Goal: Transaction & Acquisition: Purchase product/service

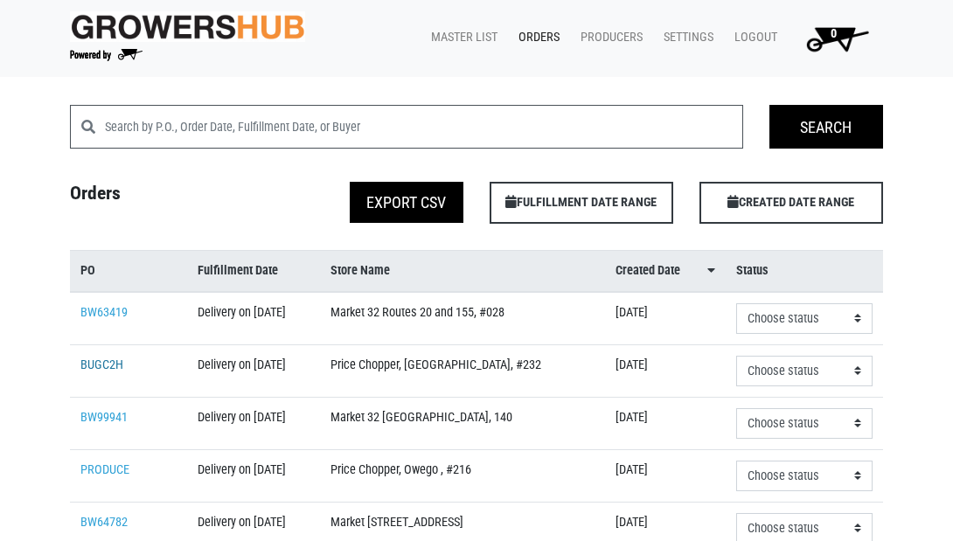
click at [108, 372] on link "BUGC2H" at bounding box center [101, 364] width 43 height 15
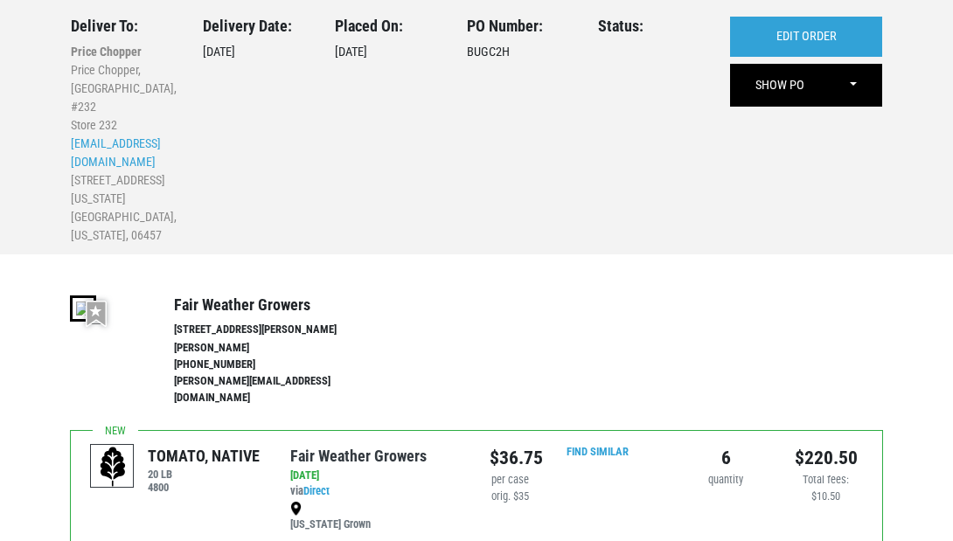
scroll to position [100, 0]
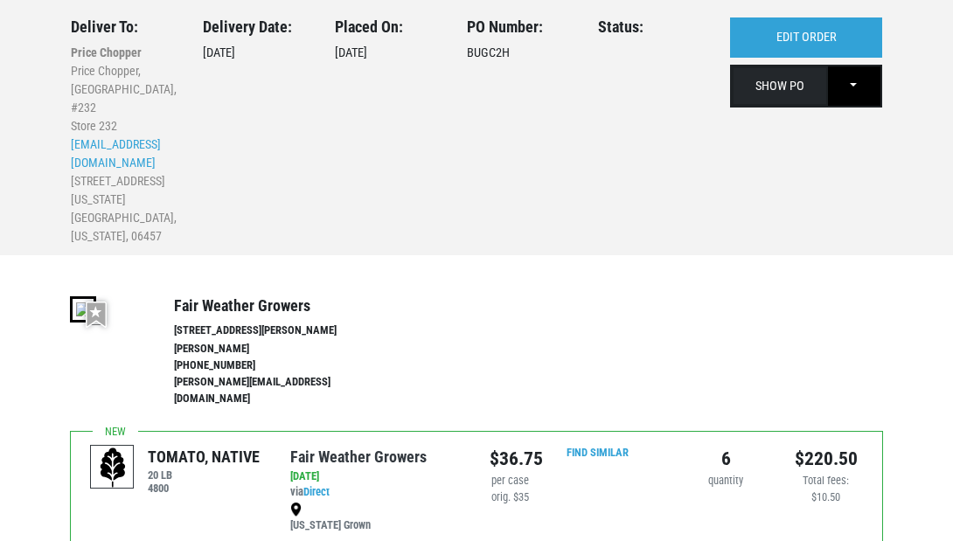
click at [783, 89] on link "SHOW PO" at bounding box center [780, 86] width 96 height 40
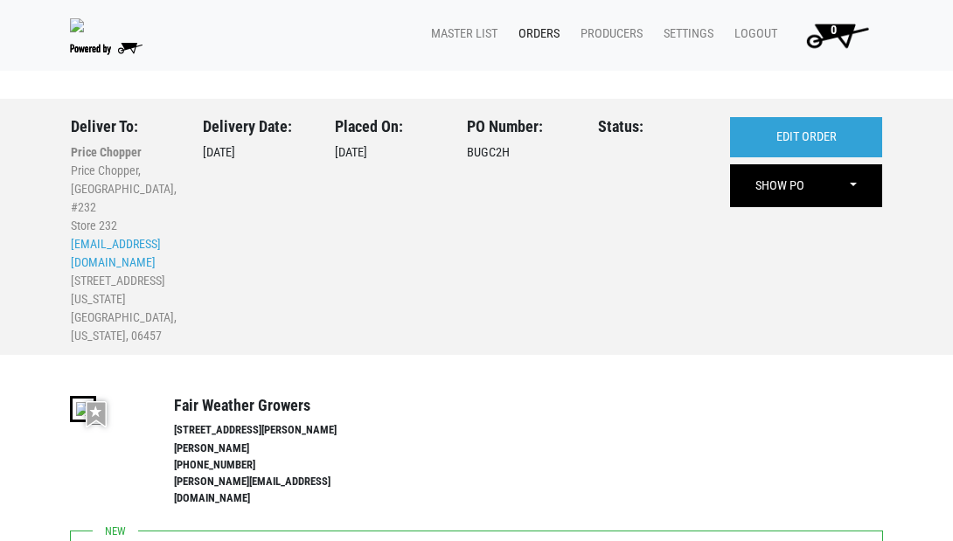
scroll to position [0, 0]
click at [539, 32] on link "Orders" at bounding box center [535, 33] width 62 height 33
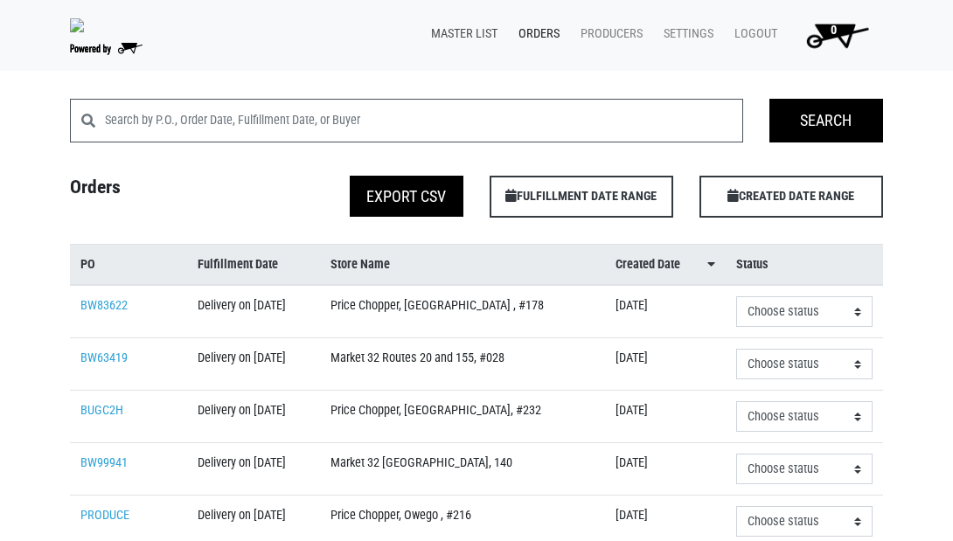
click at [461, 38] on link "Master List" at bounding box center [460, 33] width 87 height 33
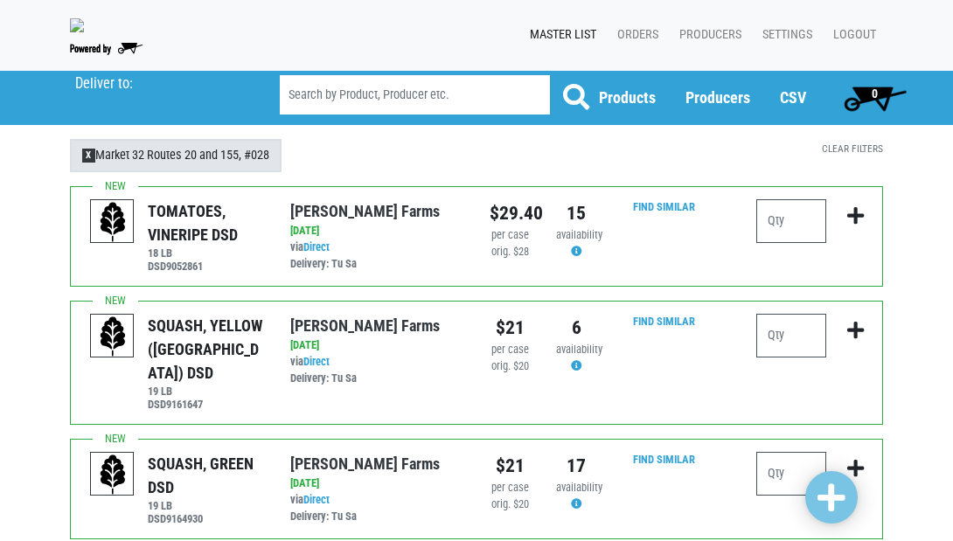
click at [87, 161] on span "X" at bounding box center [88, 156] width 13 height 14
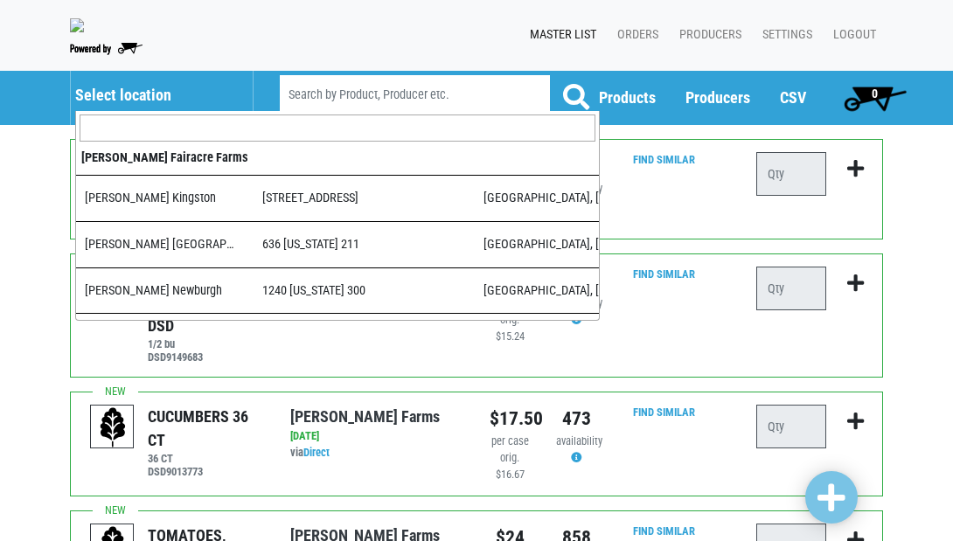
click at [128, 101] on h5 "Select location" at bounding box center [155, 95] width 160 height 19
click at [134, 128] on input "search" at bounding box center [338, 128] width 516 height 28
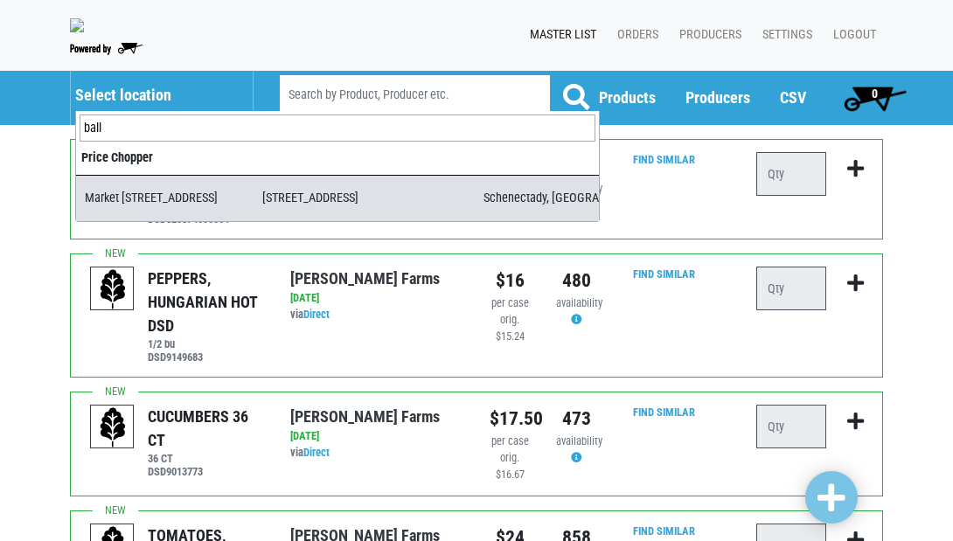
type input "ball"
select select "17a41835-8d76-4b59-8879-aa64a3268339"
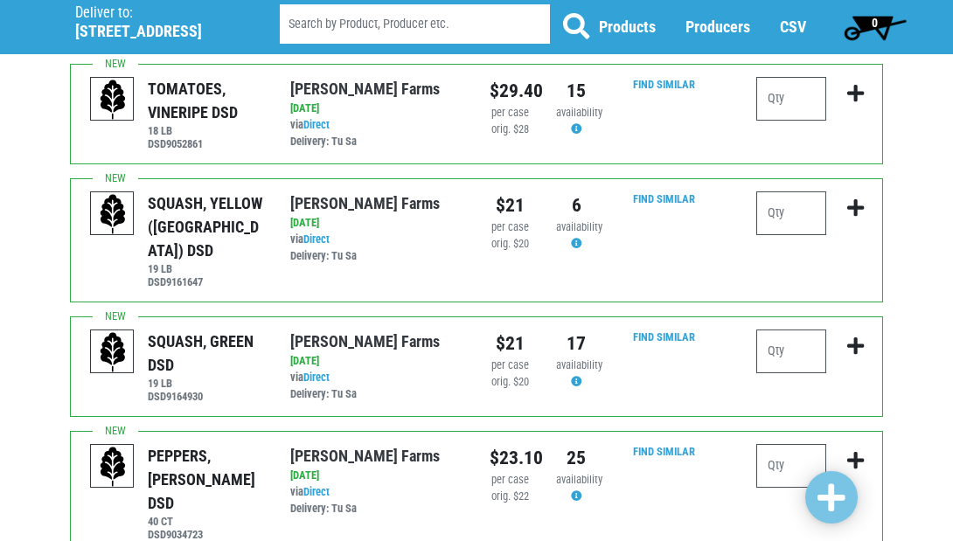
scroll to position [121, 0]
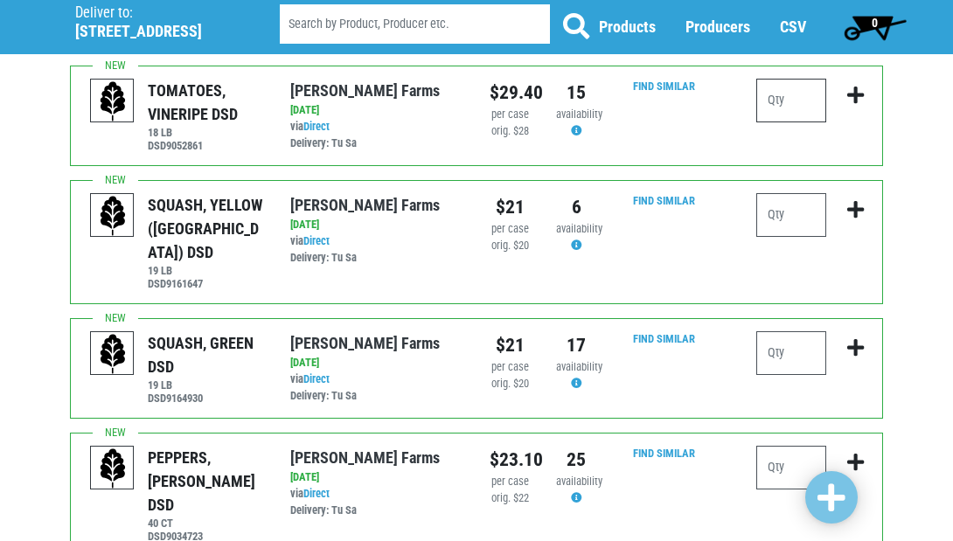
click at [794, 105] on input "number" at bounding box center [791, 101] width 70 height 44
type input "1"
click at [794, 219] on input "number" at bounding box center [791, 215] width 70 height 44
type input "1"
click at [805, 342] on input "number" at bounding box center [791, 353] width 70 height 44
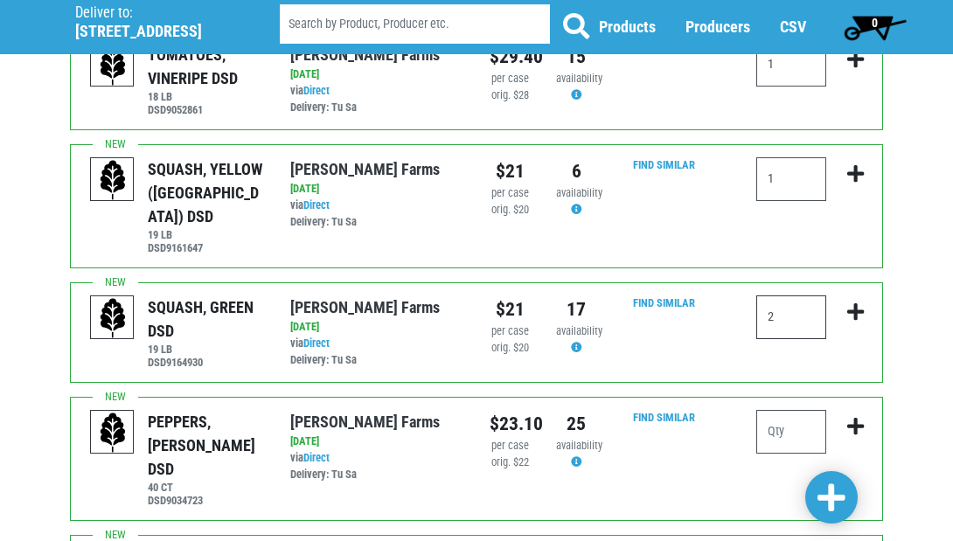
scroll to position [156, 0]
type input "2"
click at [787, 411] on input "number" at bounding box center [791, 433] width 70 height 44
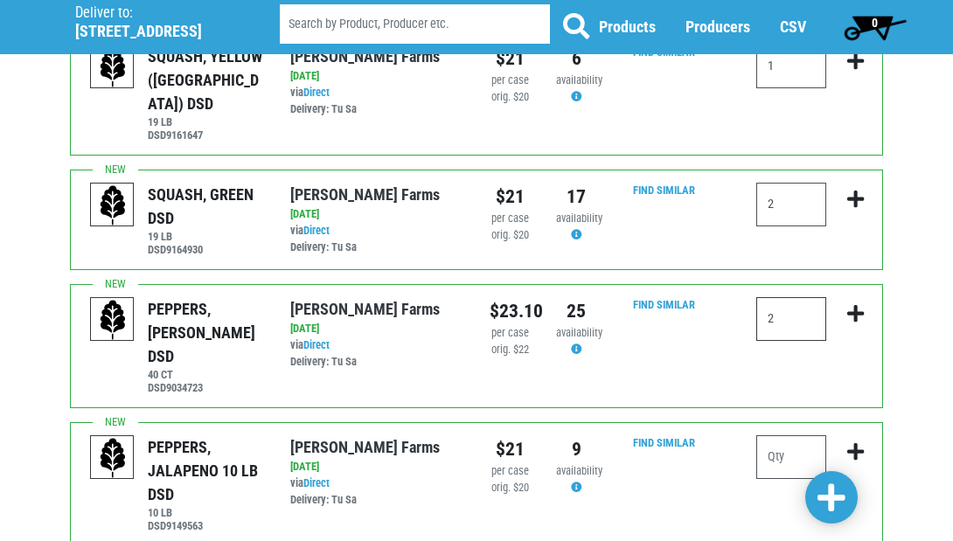
scroll to position [267, 0]
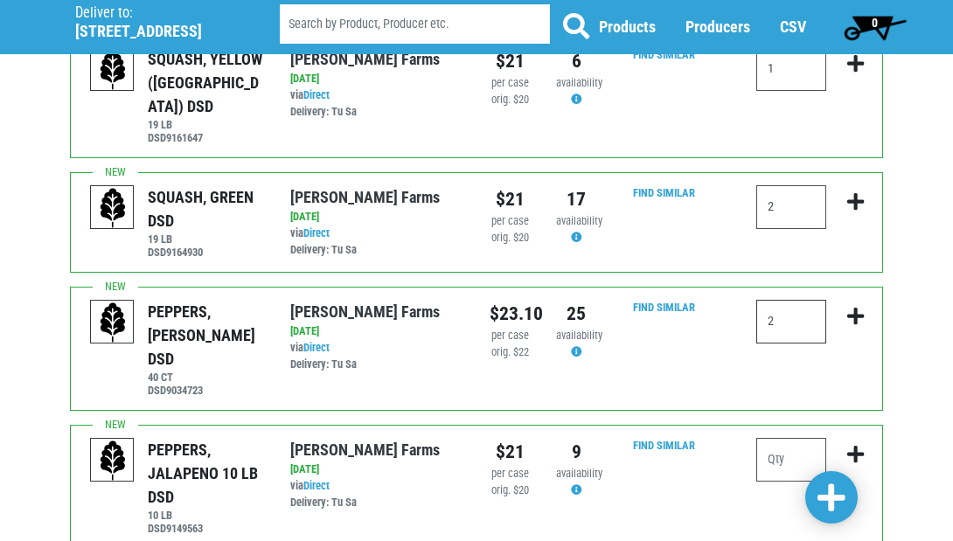
type input "2"
click at [784, 438] on input "number" at bounding box center [791, 460] width 70 height 44
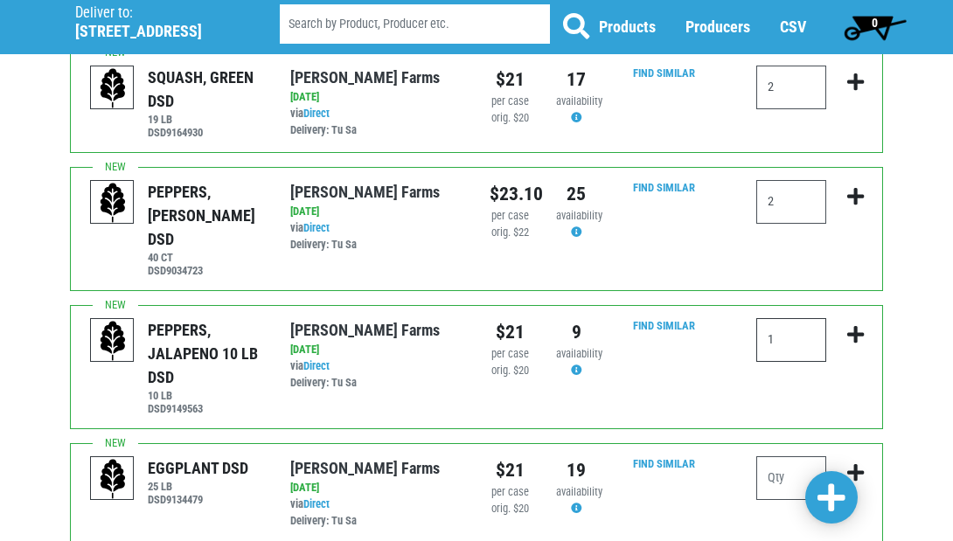
scroll to position [400, 0]
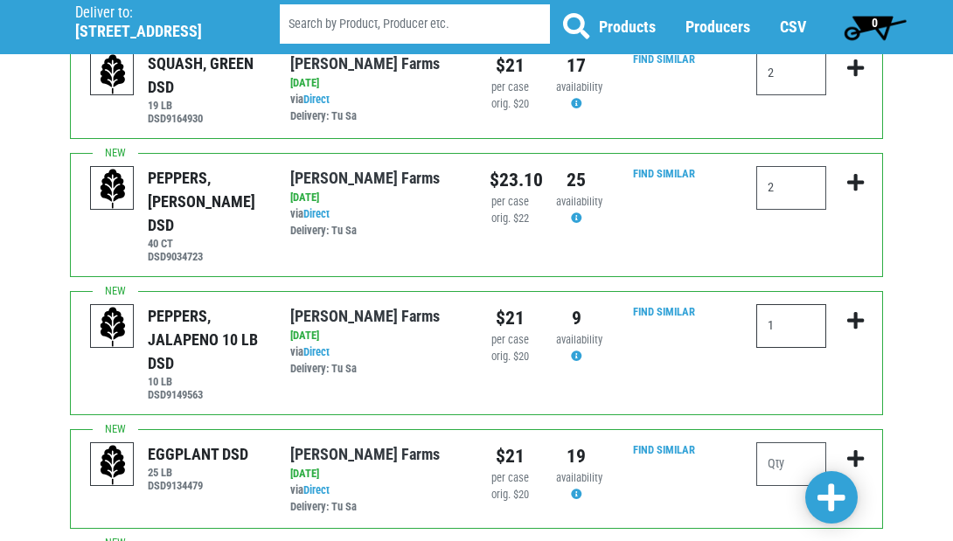
type input "1"
click at [800, 442] on input "number" at bounding box center [791, 464] width 70 height 44
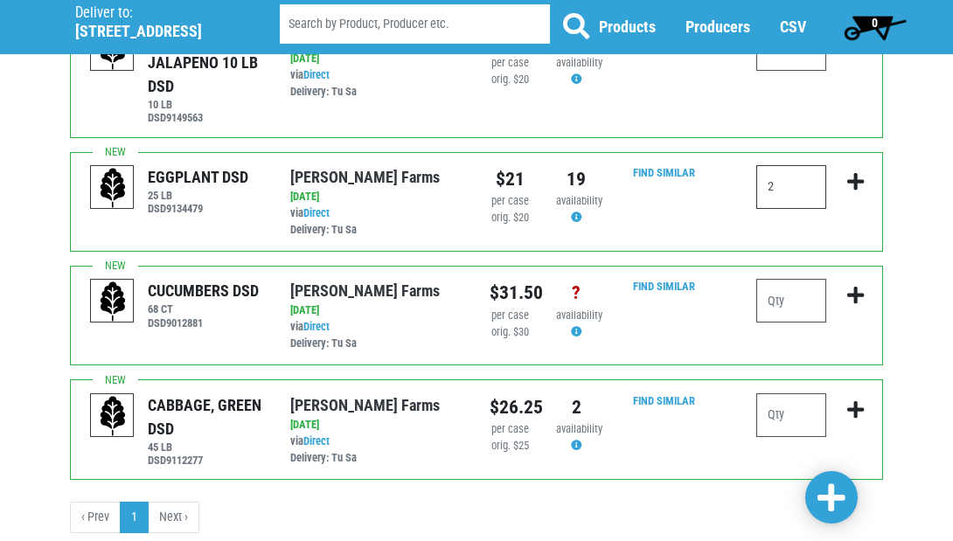
scroll to position [676, 0]
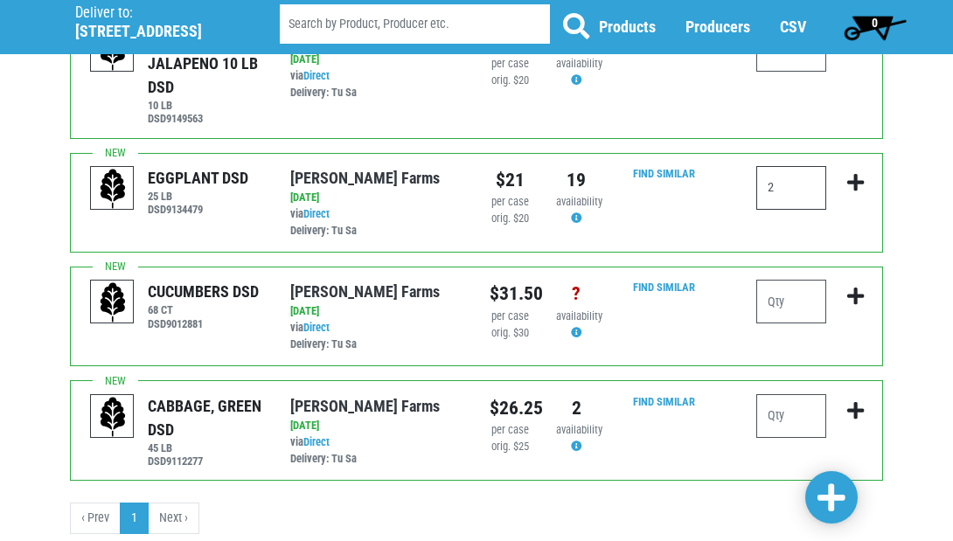
type input "2"
click at [798, 394] on input "number" at bounding box center [791, 416] width 70 height 44
type input "1"
click at [832, 499] on span at bounding box center [831, 497] width 28 height 31
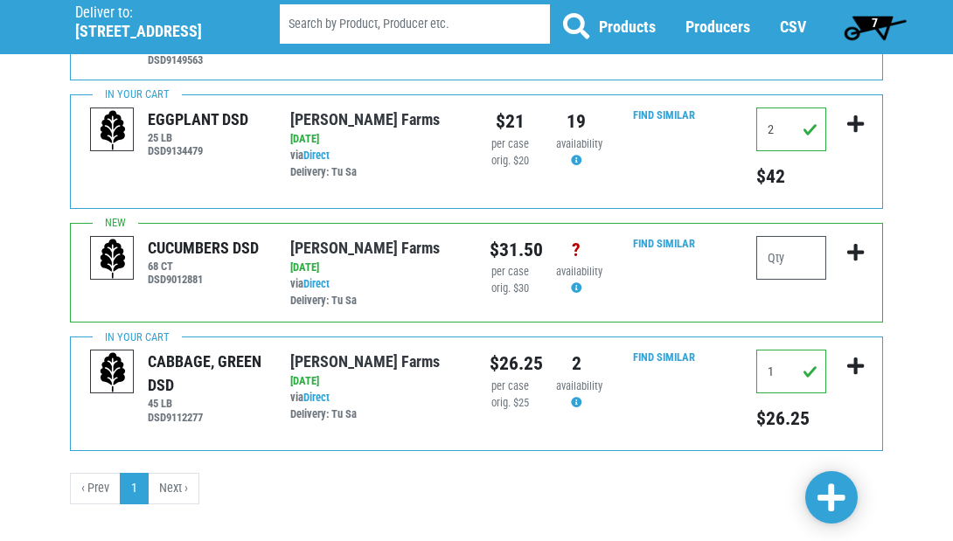
scroll to position [761, 0]
click at [879, 21] on span "7" at bounding box center [875, 27] width 78 height 35
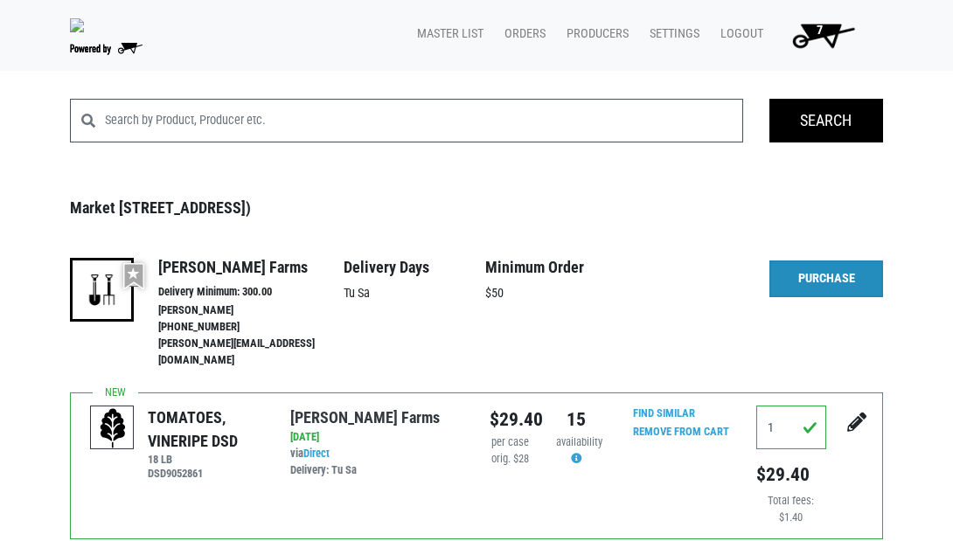
click at [812, 284] on link "Purchase" at bounding box center [826, 278] width 114 height 37
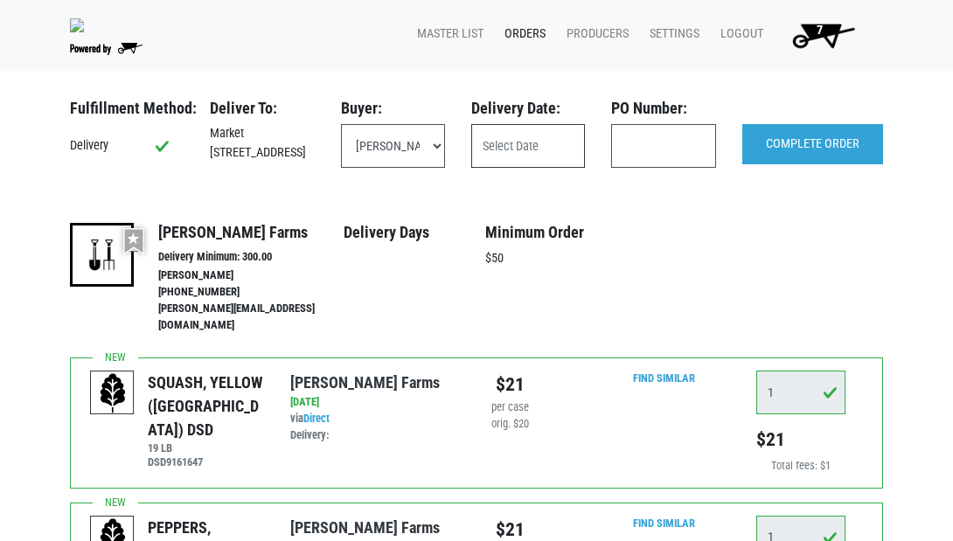
click at [566, 147] on input "text" at bounding box center [528, 146] width 114 height 44
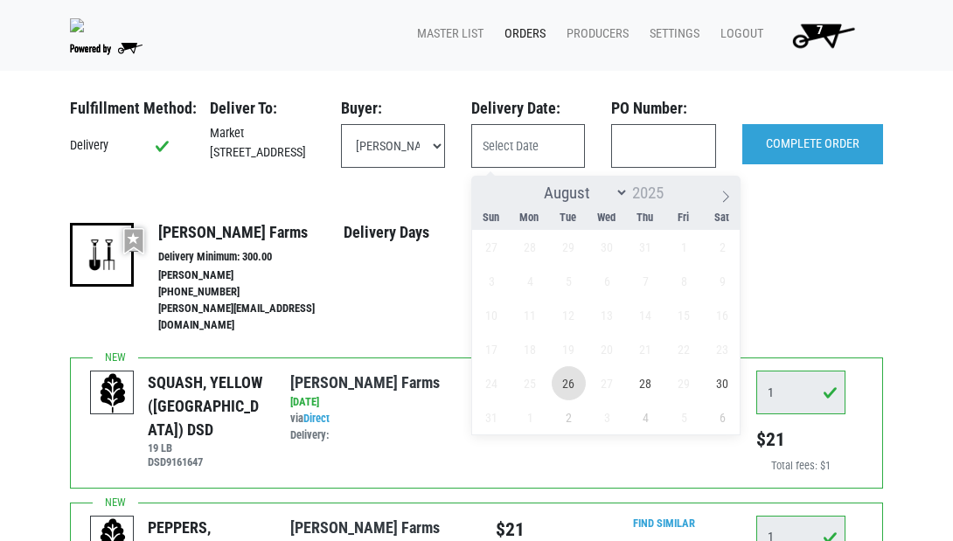
click at [561, 378] on span "26" at bounding box center [568, 383] width 34 height 34
type input "2025-08-26"
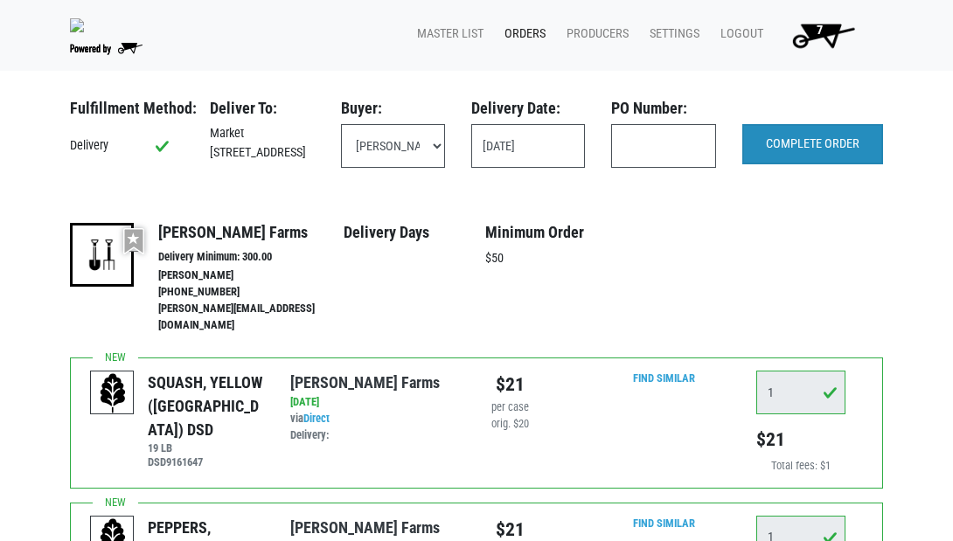
click at [808, 146] on input "COMPLETE ORDER" at bounding box center [812, 144] width 141 height 40
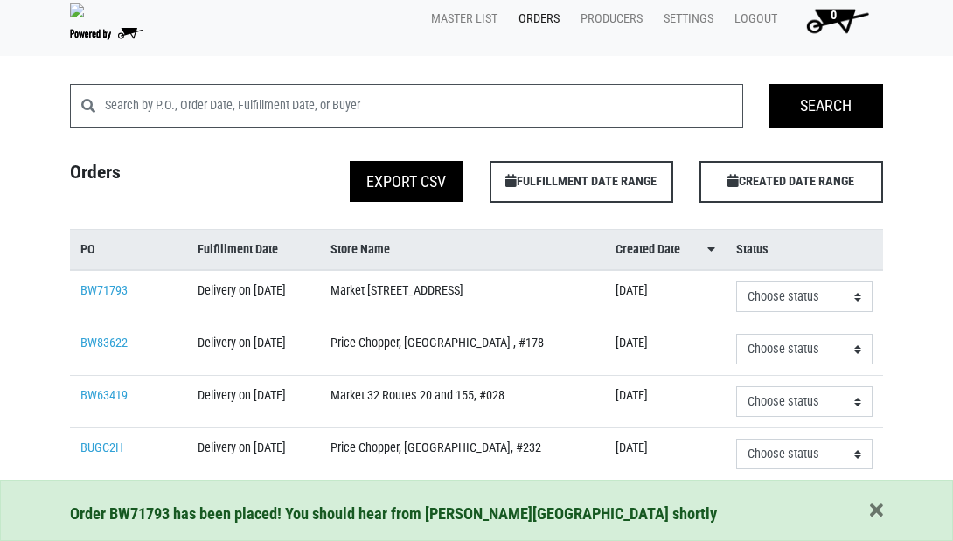
scroll to position [17, 0]
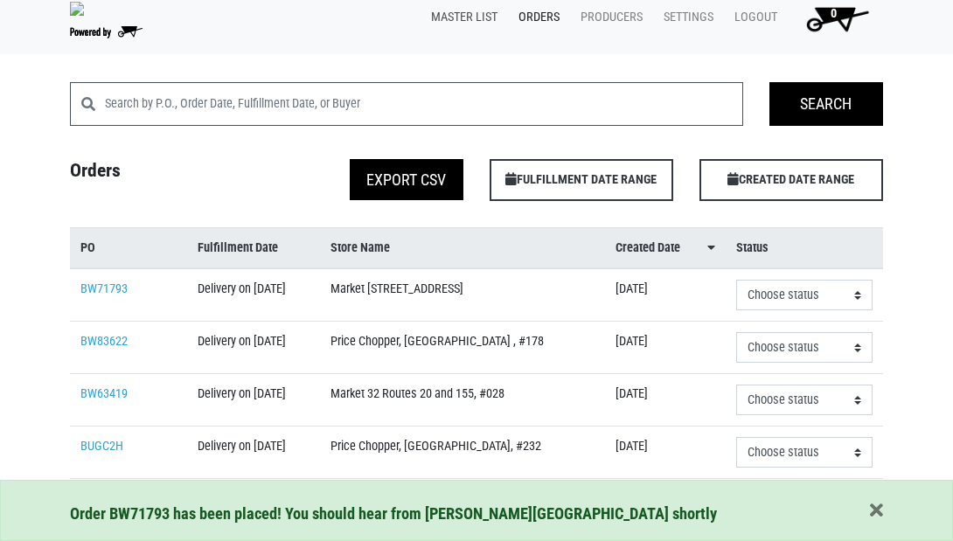
click at [472, 20] on link "Master List" at bounding box center [460, 17] width 87 height 33
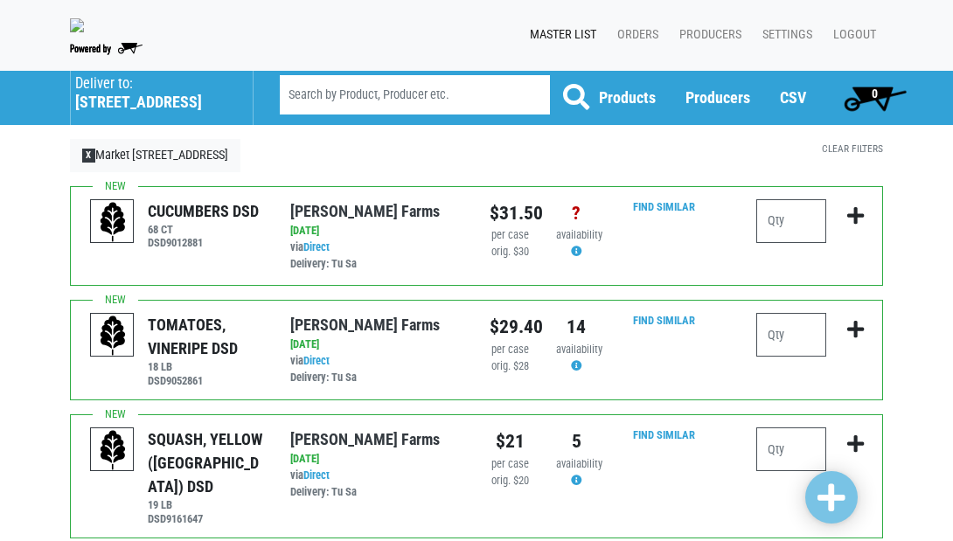
click at [119, 106] on h5 "442 Balltown Road" at bounding box center [155, 102] width 160 height 19
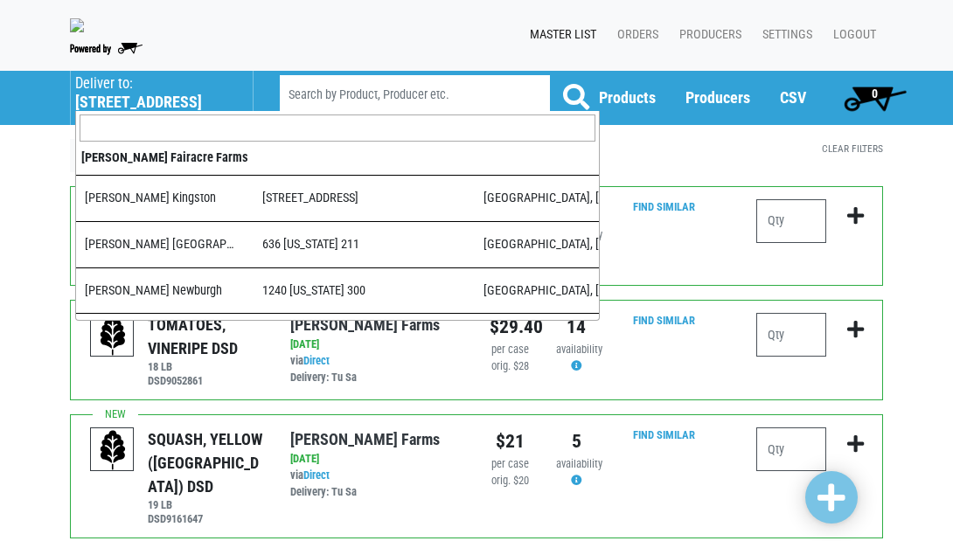
scroll to position [573, 0]
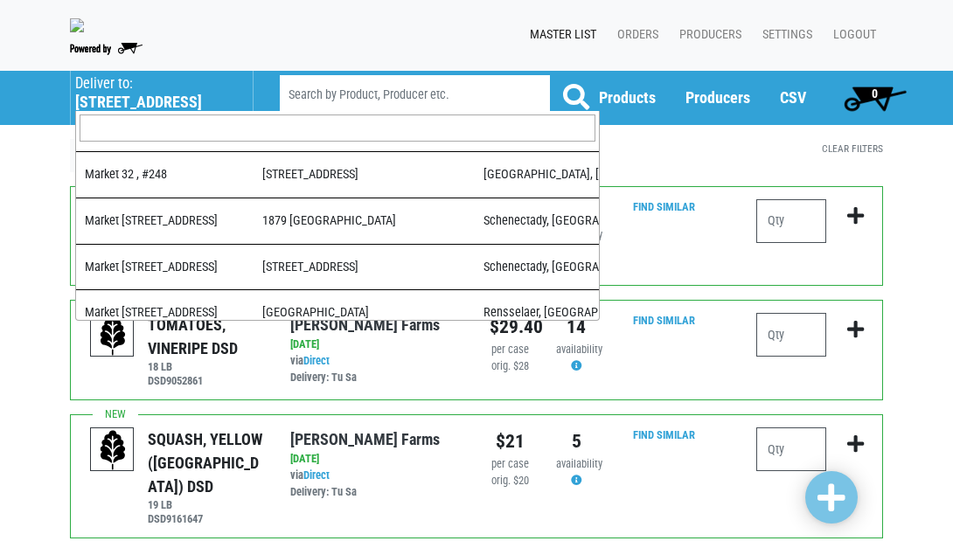
click at [127, 141] on input "search" at bounding box center [338, 128] width 516 height 28
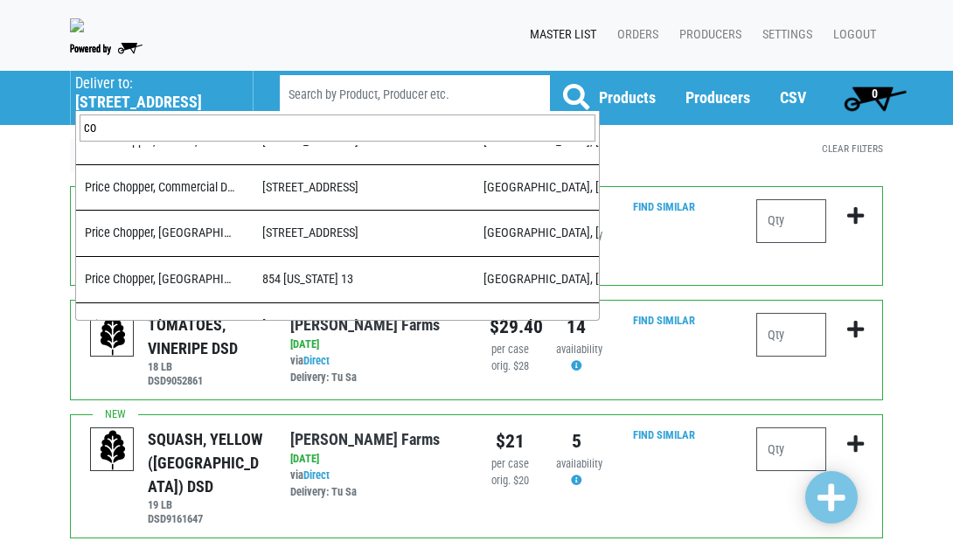
scroll to position [0, 0]
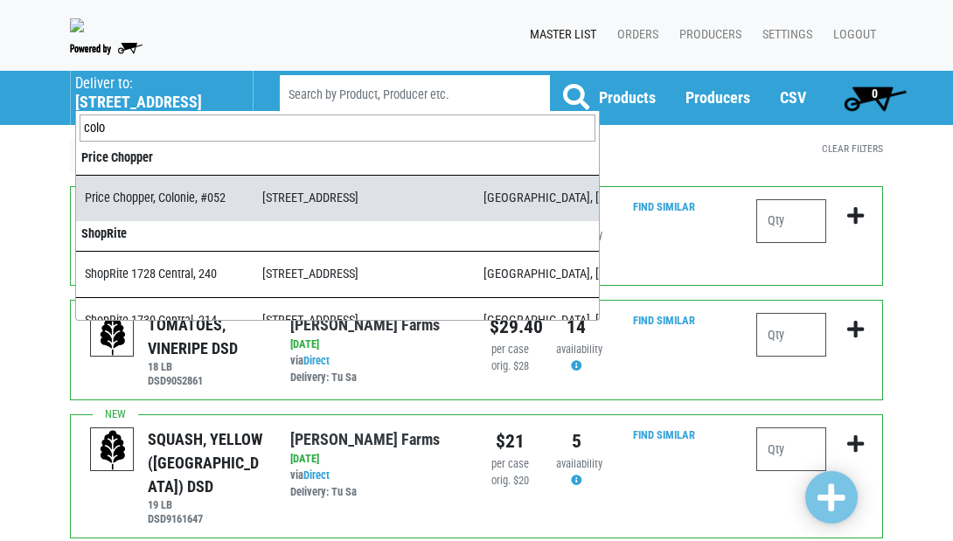
type input "colo"
select select "dab31256-8524-43ca-b54d-ce8806636912"
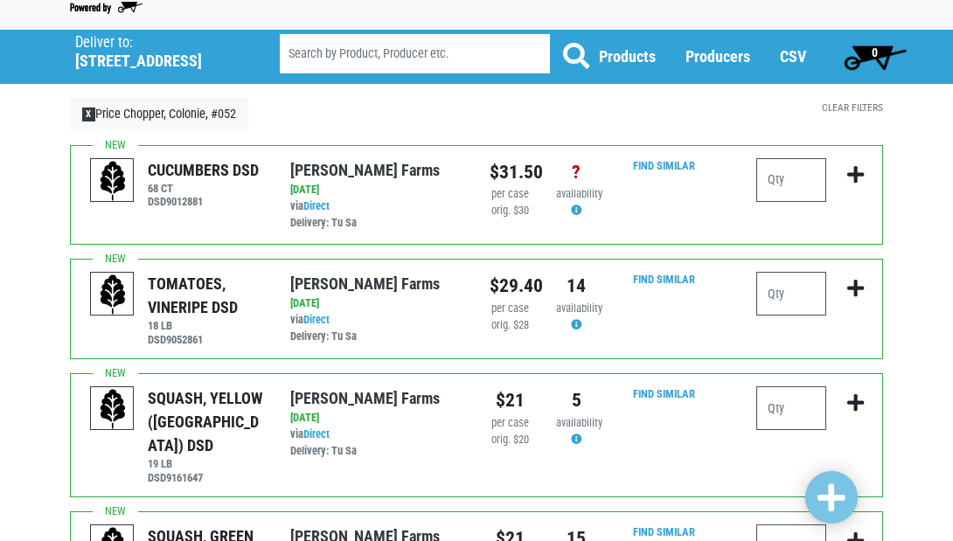
scroll to position [42, 0]
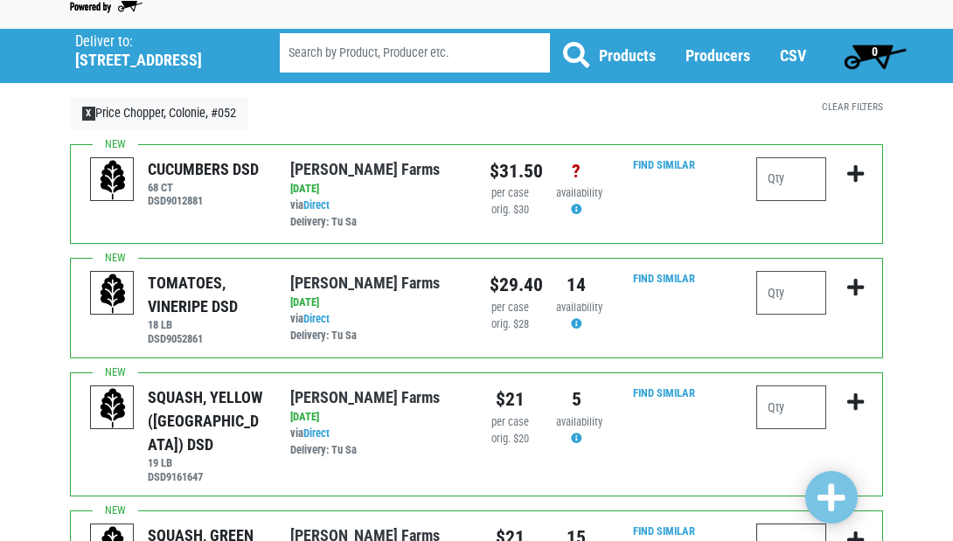
click at [788, 524] on input "number" at bounding box center [791, 546] width 70 height 44
type input "3"
click at [786, 188] on input "number" at bounding box center [791, 179] width 70 height 44
type input "2"
click at [783, 284] on input "number" at bounding box center [791, 293] width 70 height 44
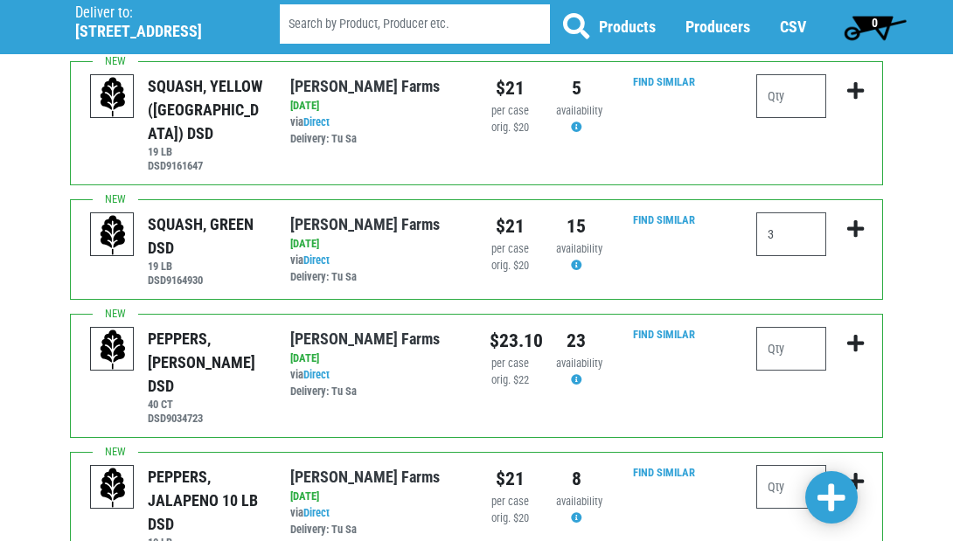
scroll to position [360, 0]
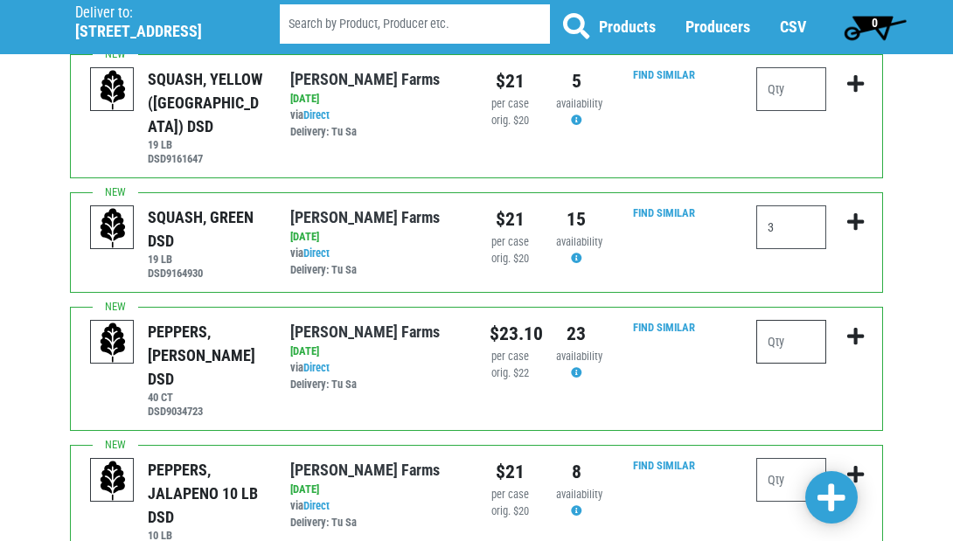
click at [792, 328] on input "number" at bounding box center [791, 342] width 70 height 44
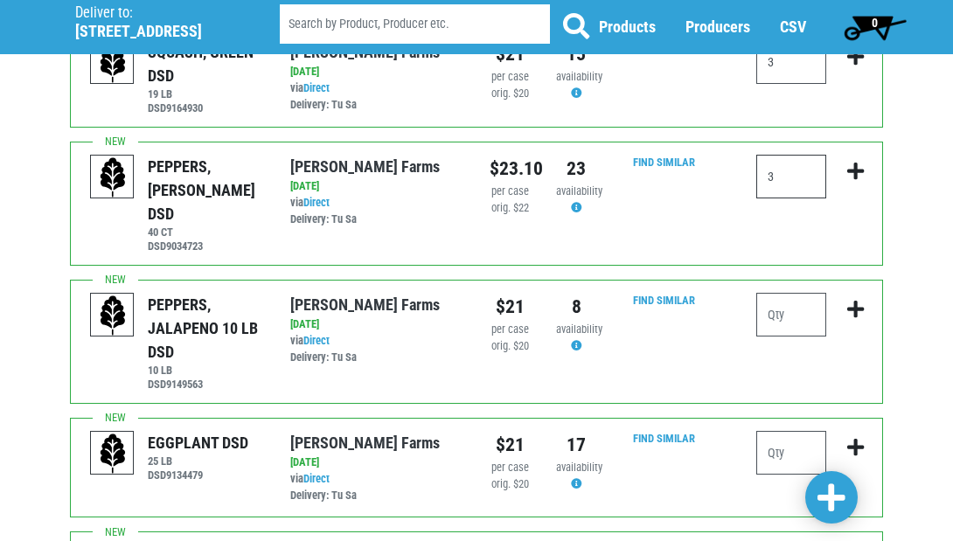
scroll to position [527, 0]
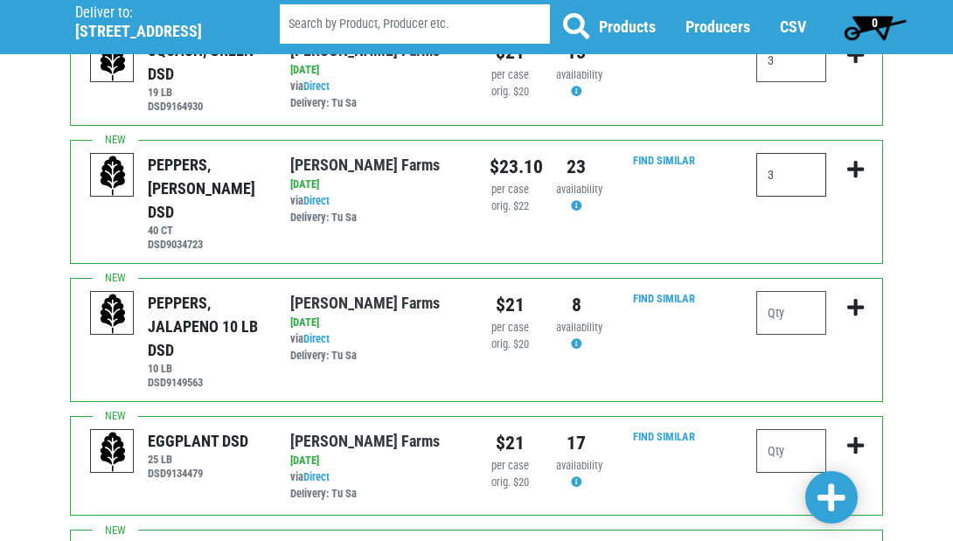
type input "3"
click at [807, 429] on input "number" at bounding box center [791, 451] width 70 height 44
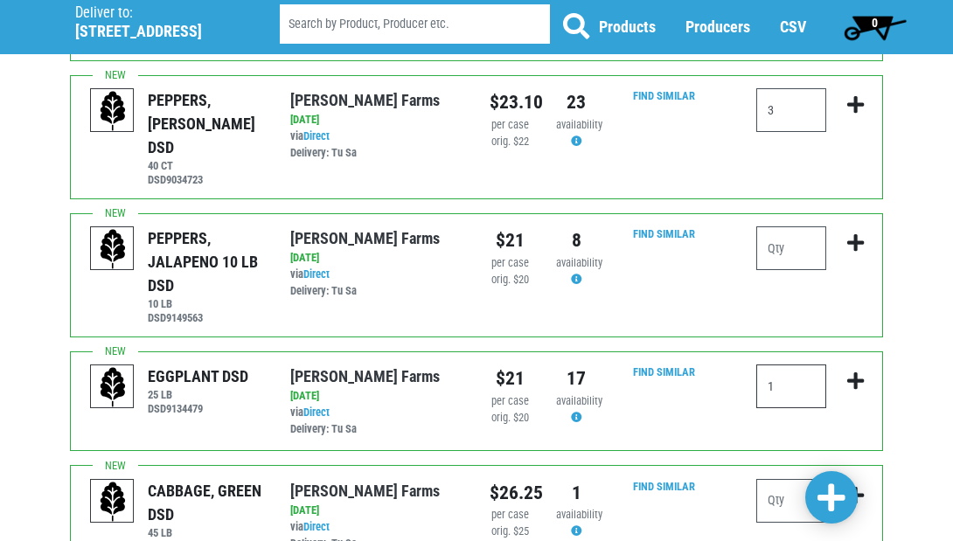
scroll to position [607, 0]
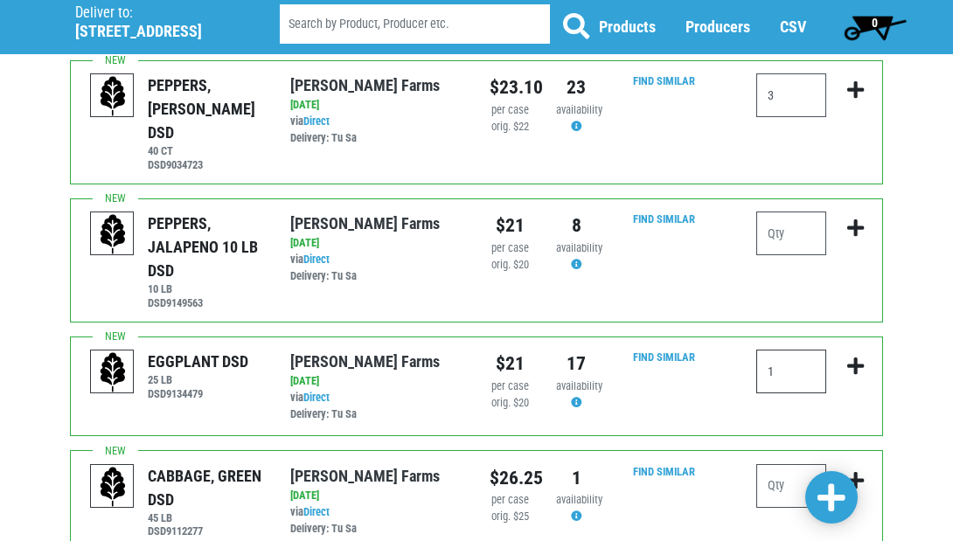
type input "1"
click at [793, 464] on input "number" at bounding box center [791, 486] width 70 height 44
type input "1"
click at [832, 499] on span at bounding box center [831, 497] width 28 height 31
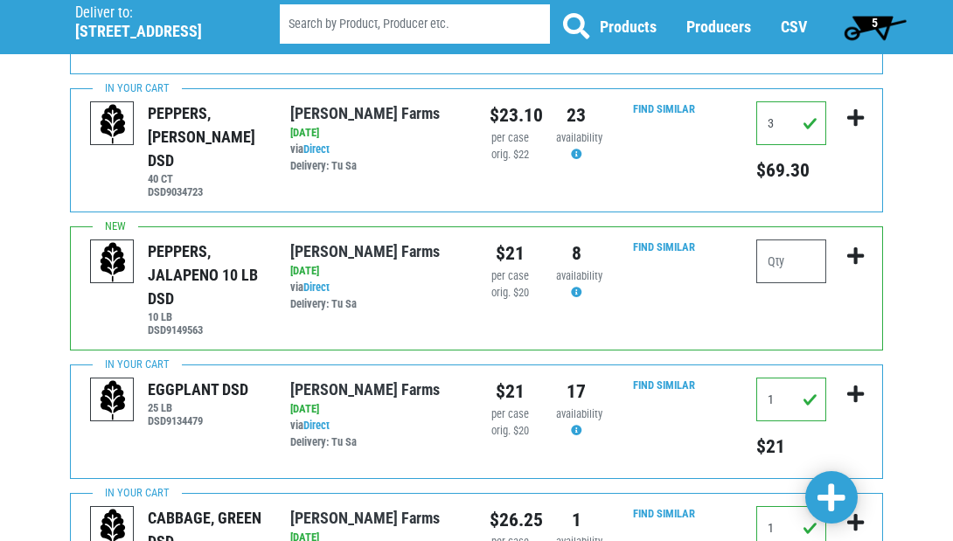
click at [876, 23] on span "5" at bounding box center [874, 23] width 6 height 14
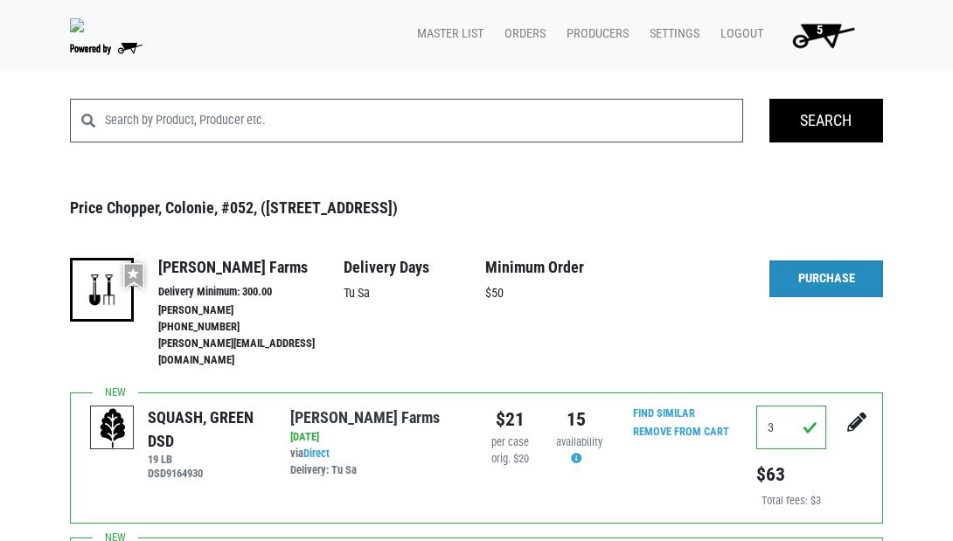
click at [828, 288] on link "Purchase" at bounding box center [826, 278] width 114 height 37
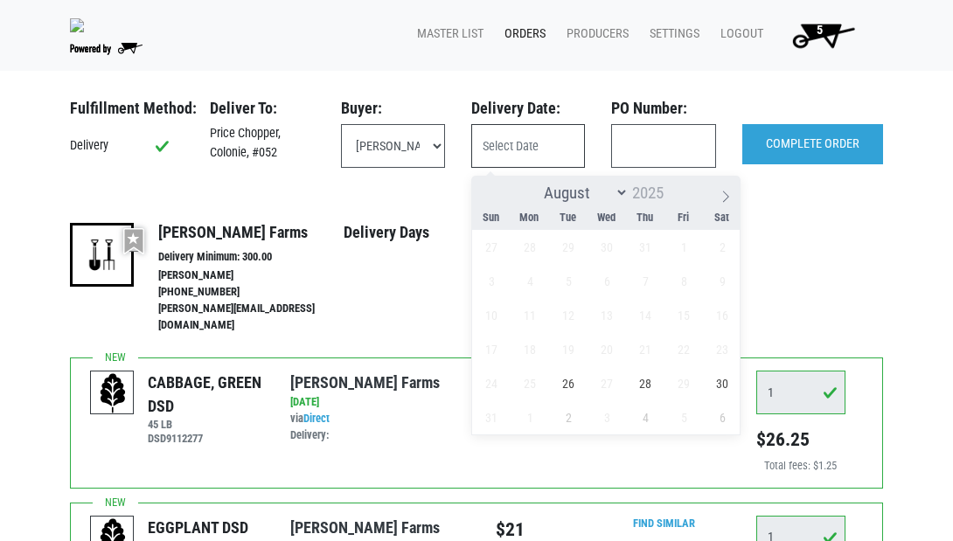
click at [517, 151] on input "text" at bounding box center [528, 146] width 114 height 44
click at [564, 378] on span "26" at bounding box center [568, 383] width 34 height 34
type input "2025-08-26"
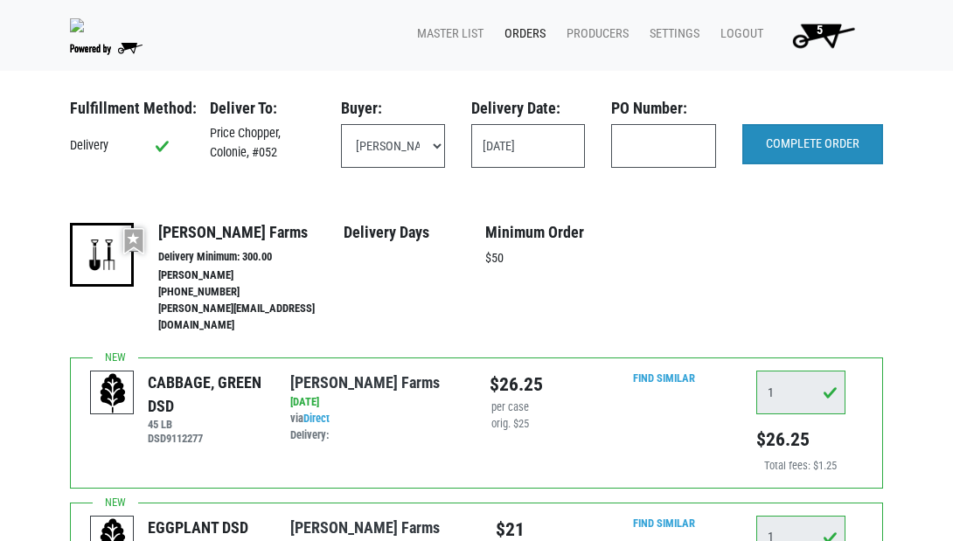
click at [791, 157] on input "COMPLETE ORDER" at bounding box center [812, 144] width 141 height 40
